Goal: Navigation & Orientation: Understand site structure

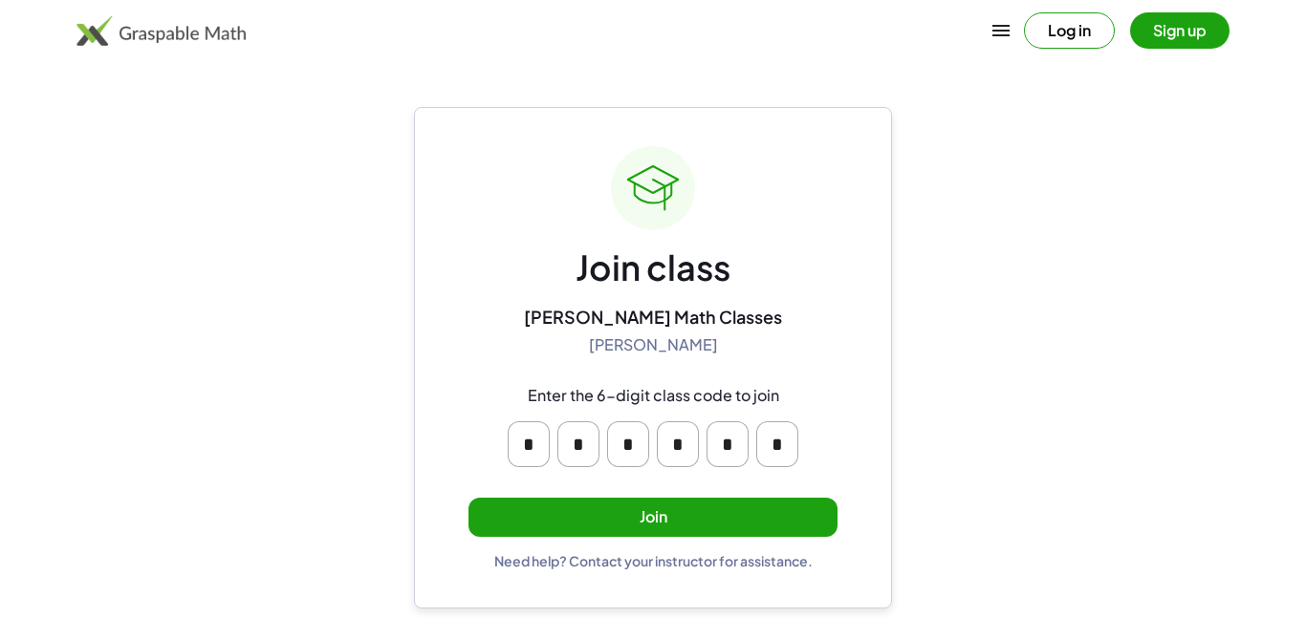
click at [614, 505] on button "Join" at bounding box center [652, 517] width 369 height 39
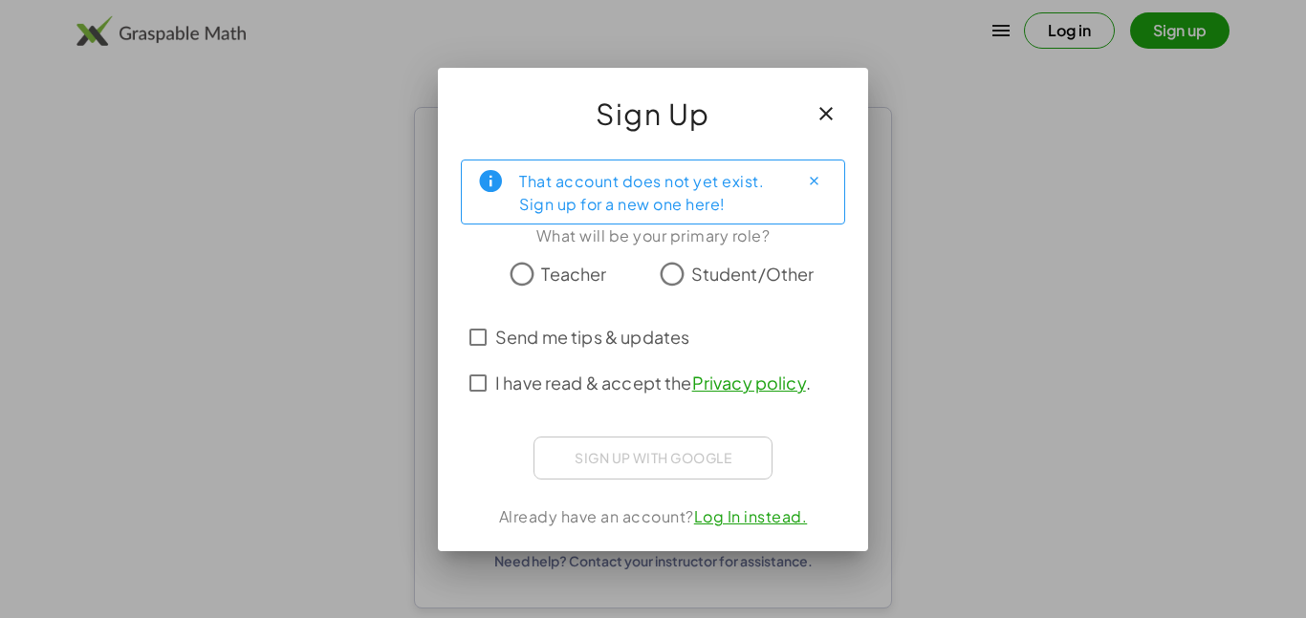
click at [497, 508] on div "Already have an account? Log In instead." at bounding box center [653, 517] width 384 height 23
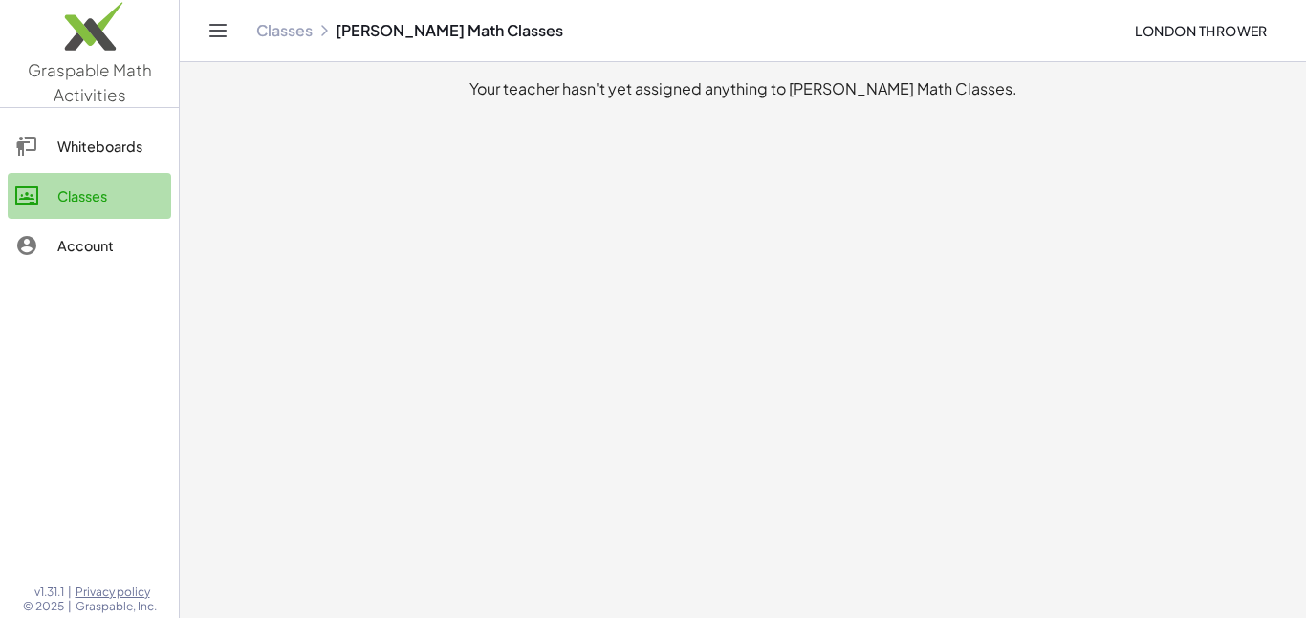
click at [99, 176] on link "Classes" at bounding box center [89, 196] width 163 height 46
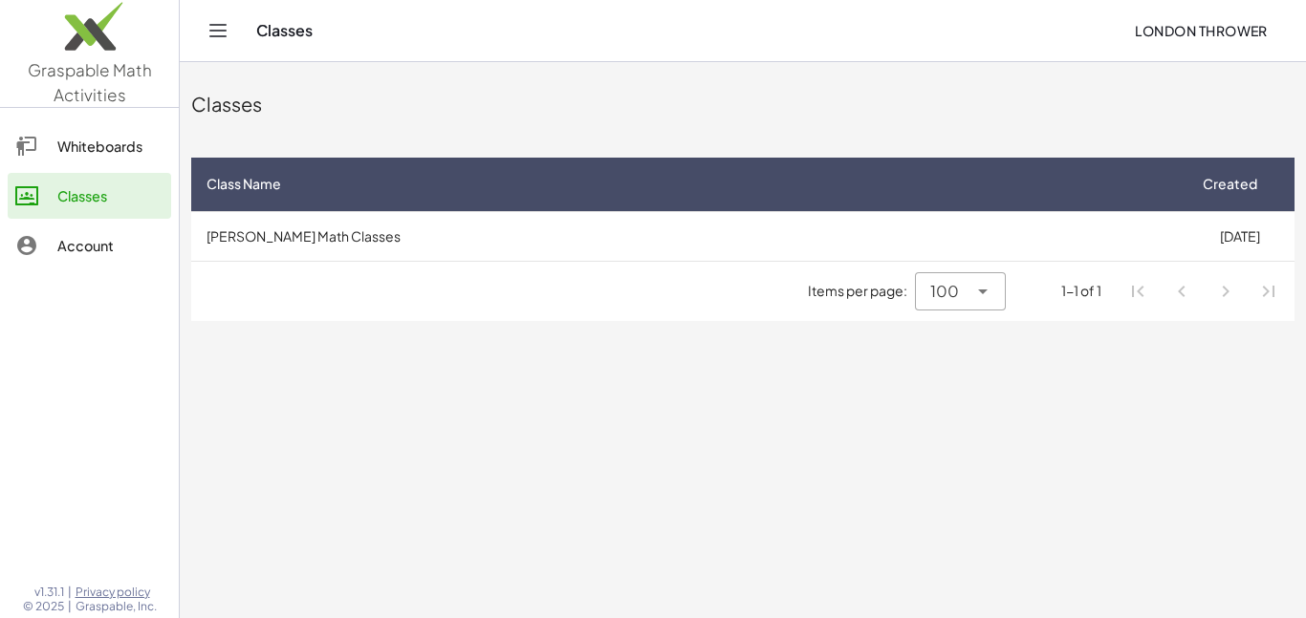
click at [87, 160] on link "Whiteboards" at bounding box center [89, 146] width 163 height 46
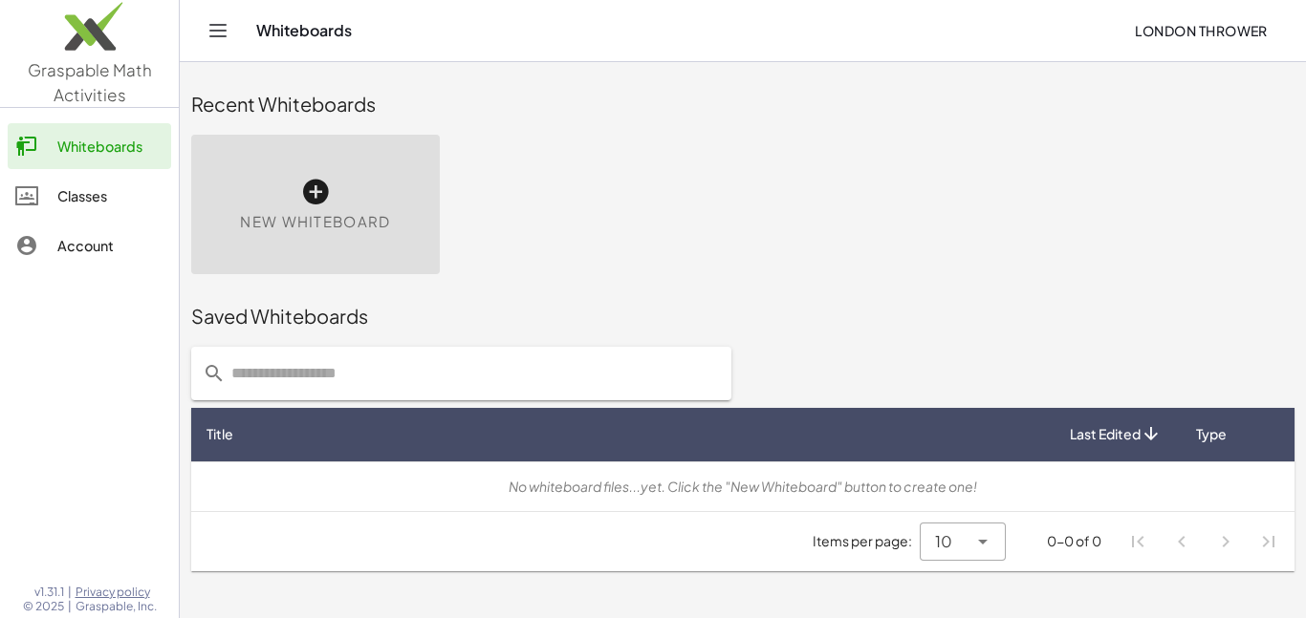
click at [64, 205] on div "Classes" at bounding box center [110, 195] width 106 height 23
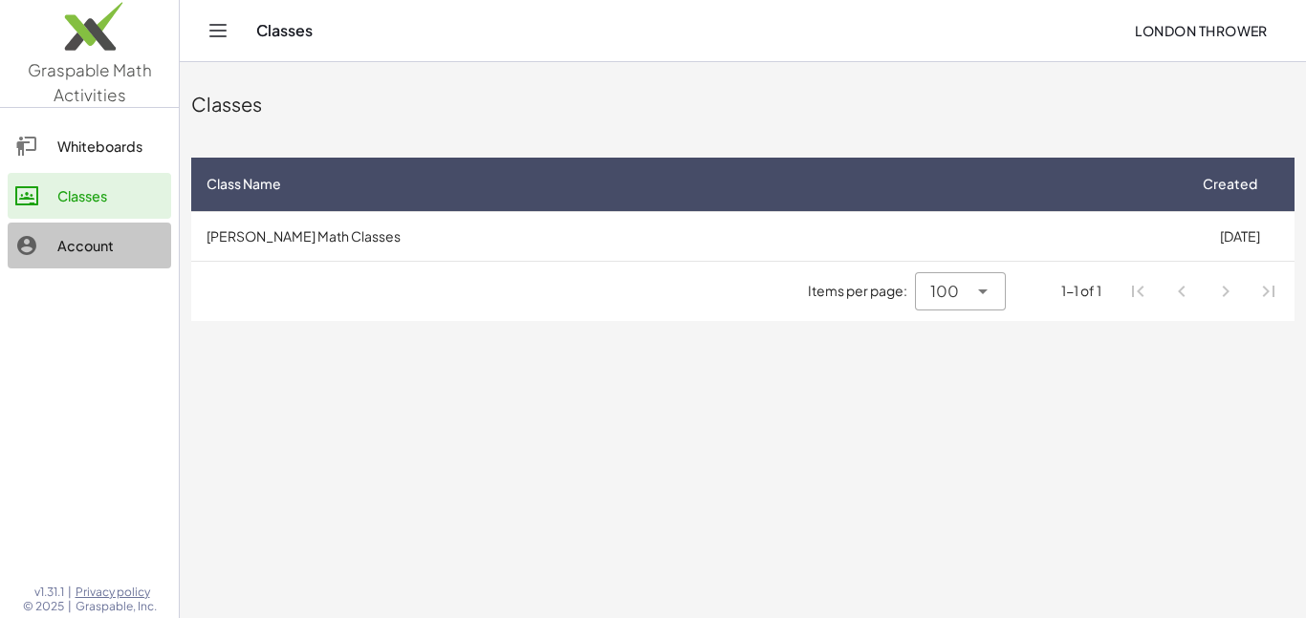
click at [81, 232] on link "Account" at bounding box center [89, 246] width 163 height 46
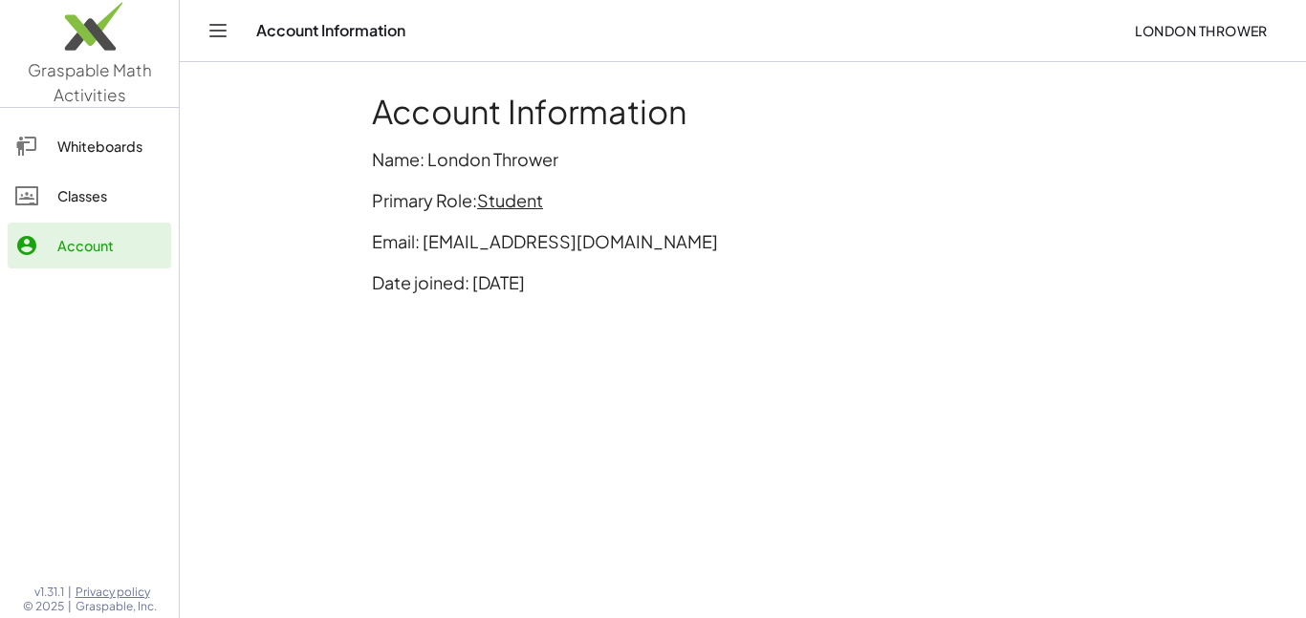
click at [62, 179] on link "Classes" at bounding box center [89, 196] width 163 height 46
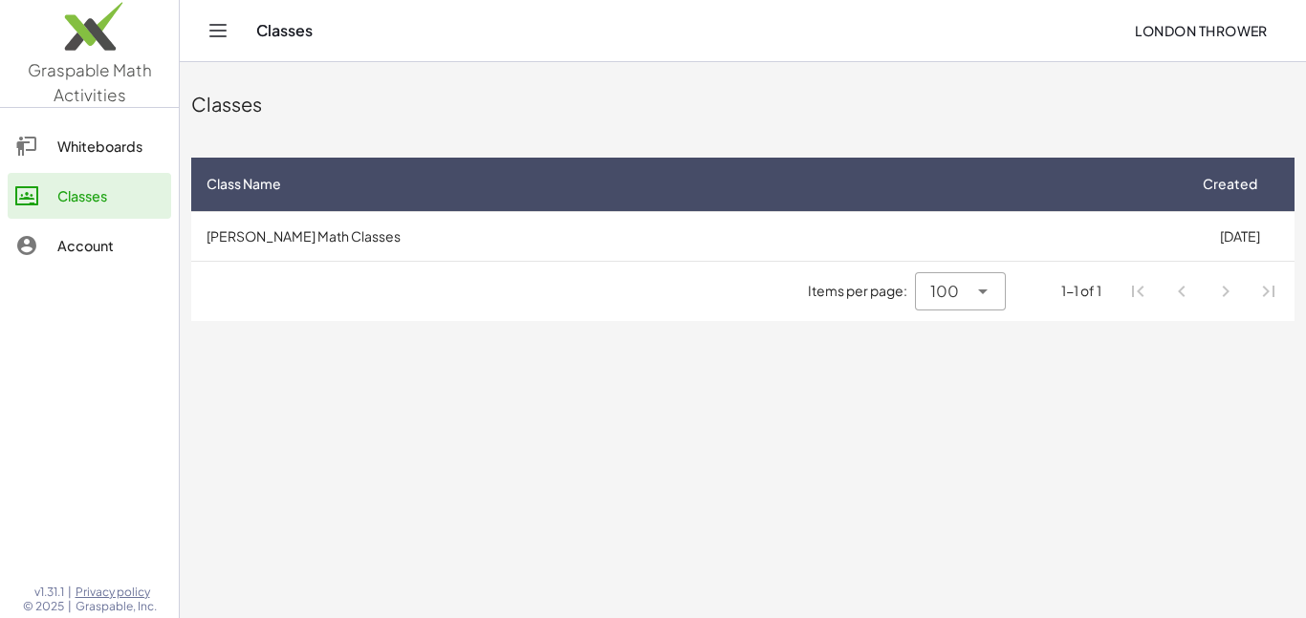
click at [114, 54] on img at bounding box center [89, 30] width 179 height 81
